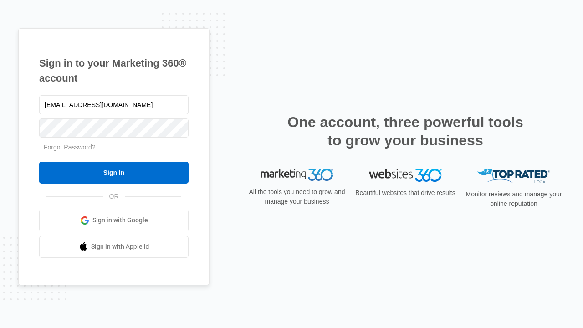
type input "dankie614@gmail.com"
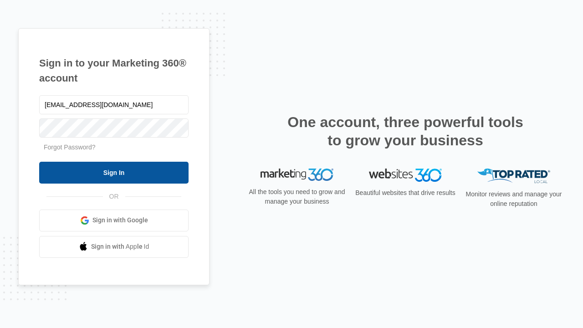
click at [114, 172] on input "Sign In" at bounding box center [113, 173] width 149 height 22
